Goal: Find specific page/section: Find specific page/section

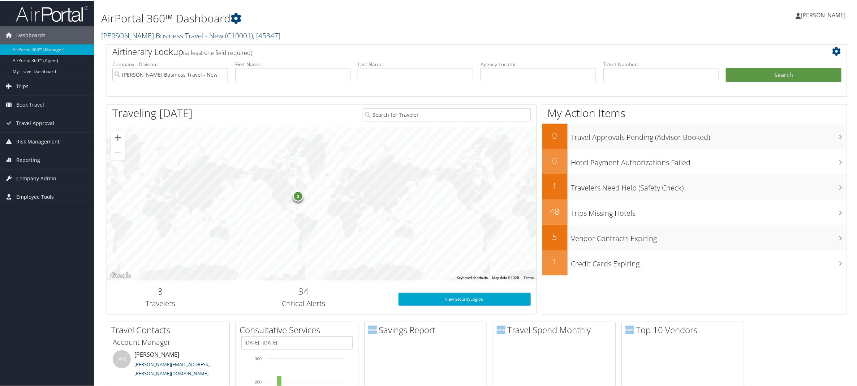
click at [242, 35] on span "( C10001 )" at bounding box center [239, 35] width 28 height 10
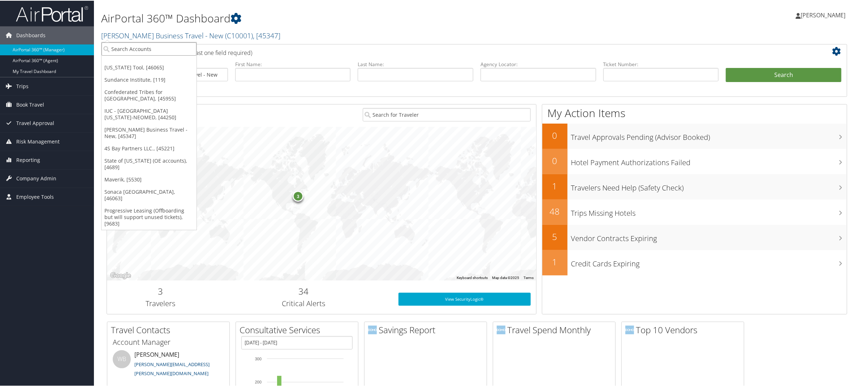
click at [150, 47] on input "search" at bounding box center [149, 48] width 95 height 13
type input "[US_STATE] [PERSON_NAME]"
click at [132, 58] on div "[US_STATE][GEOGRAPHIC_DATA] (UVU) (OE) (5073000723), [822]" at bounding box center [185, 61] width 174 height 7
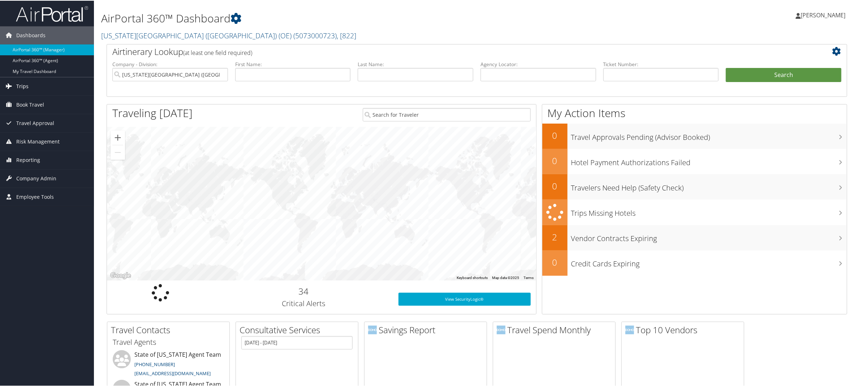
click at [23, 86] on span "Trips" at bounding box center [22, 86] width 12 height 18
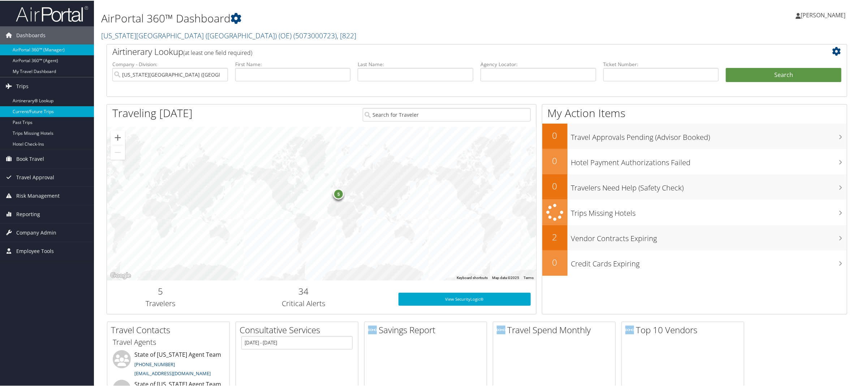
click at [34, 111] on link "Current/Future Trips" at bounding box center [47, 111] width 94 height 11
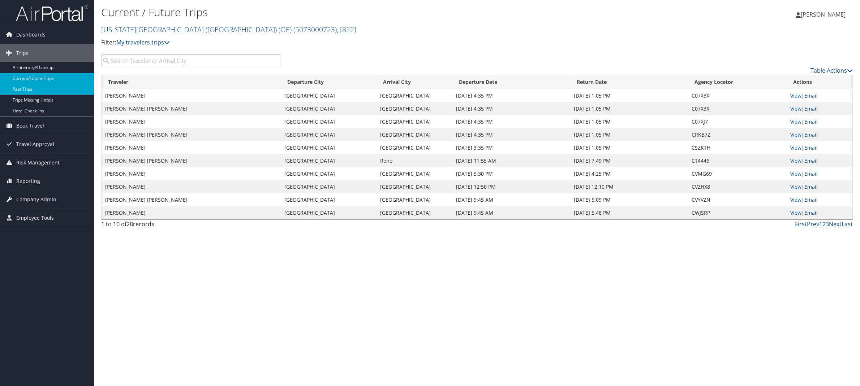
click at [26, 90] on link "Past Trips" at bounding box center [47, 89] width 94 height 11
